Goal: Task Accomplishment & Management: Use online tool/utility

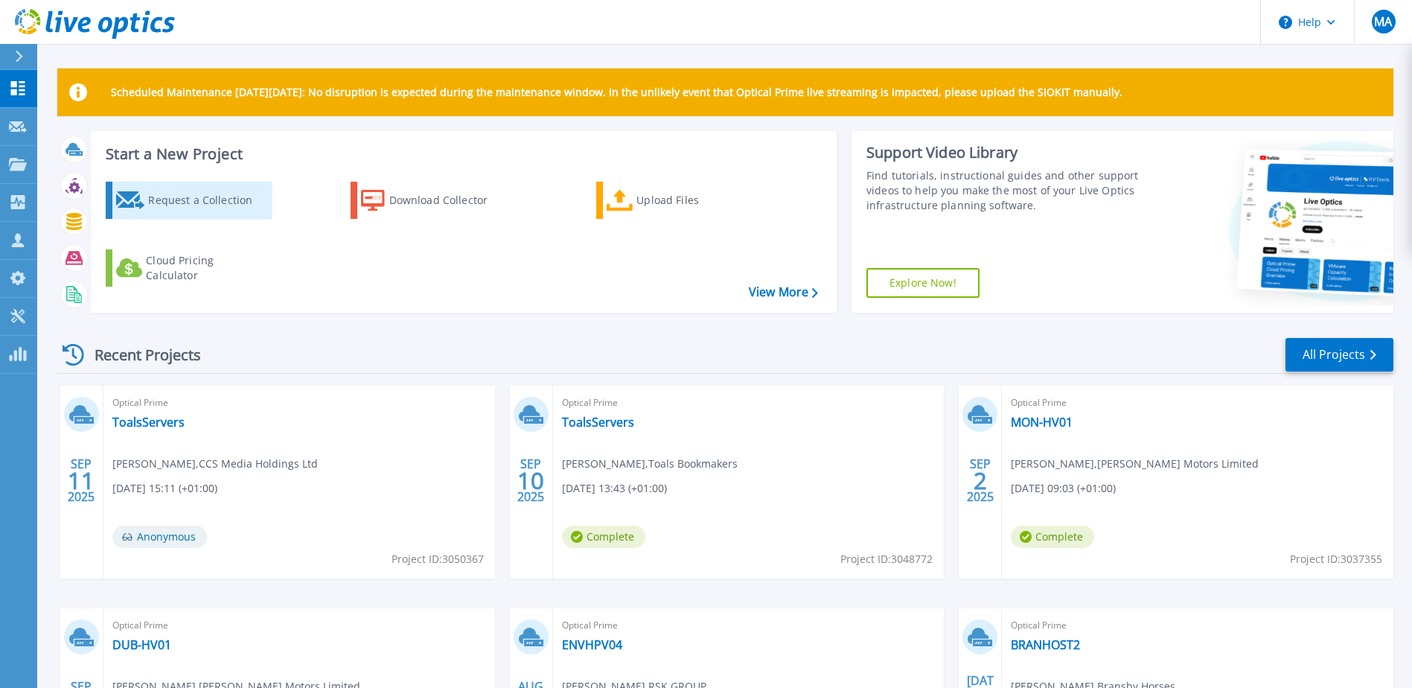
click at [198, 203] on div "Request a Collection" at bounding box center [207, 200] width 119 height 30
click at [198, 204] on div "Request a Collection" at bounding box center [207, 200] width 119 height 30
click at [551, 274] on div "Request a Collection Download Collector Upload Files Cloud Pricing Calculator" at bounding box center [461, 237] width 735 height 135
